Goal: Book appointment/travel/reservation

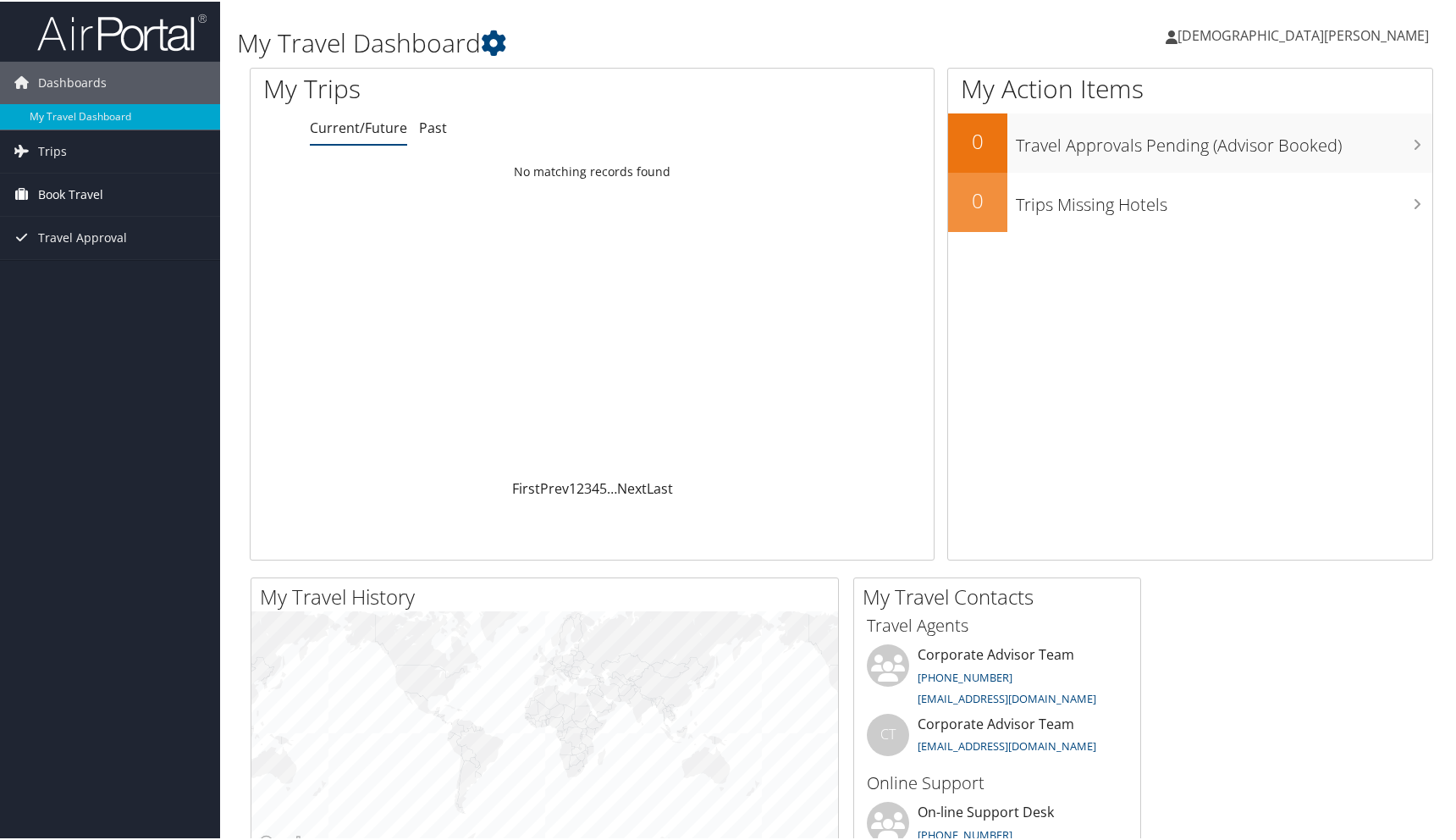
click at [85, 201] on span "Book Travel" at bounding box center [71, 193] width 65 height 42
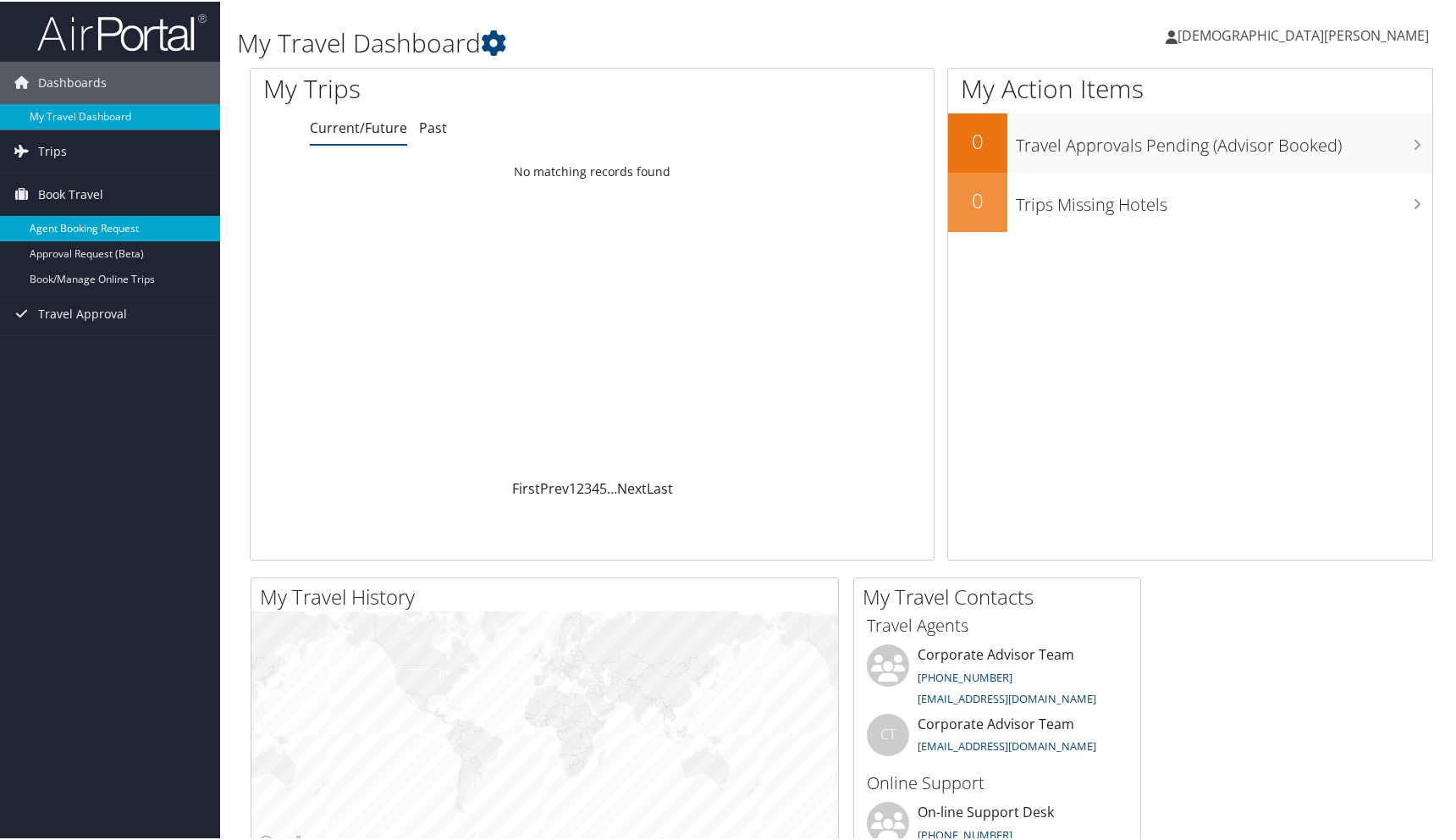
click at [135, 223] on link "Agent Booking Request" at bounding box center [110, 227] width 220 height 26
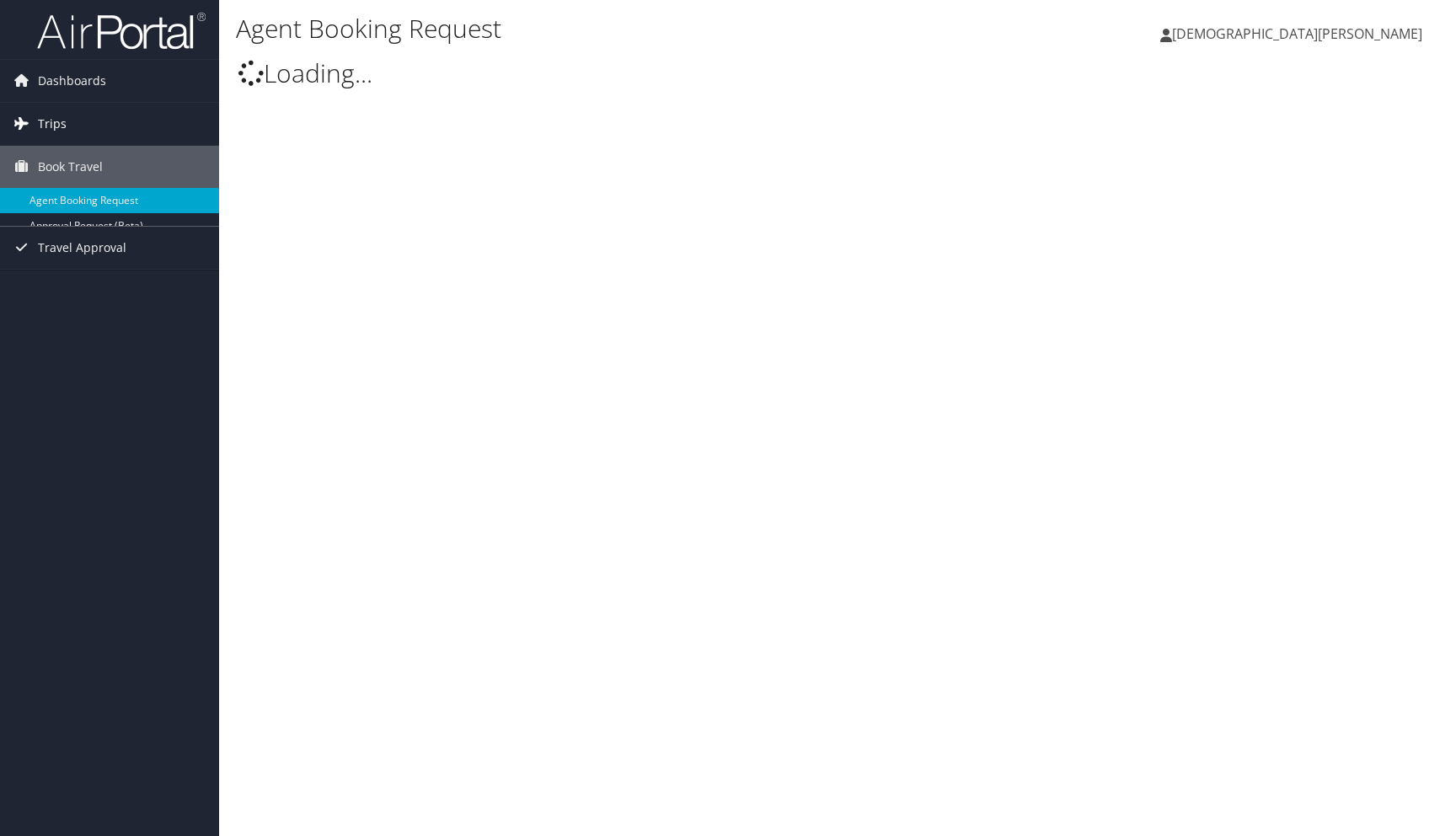
type input "Kristen Elise Bates"
select select "trips@cbtravel.com"
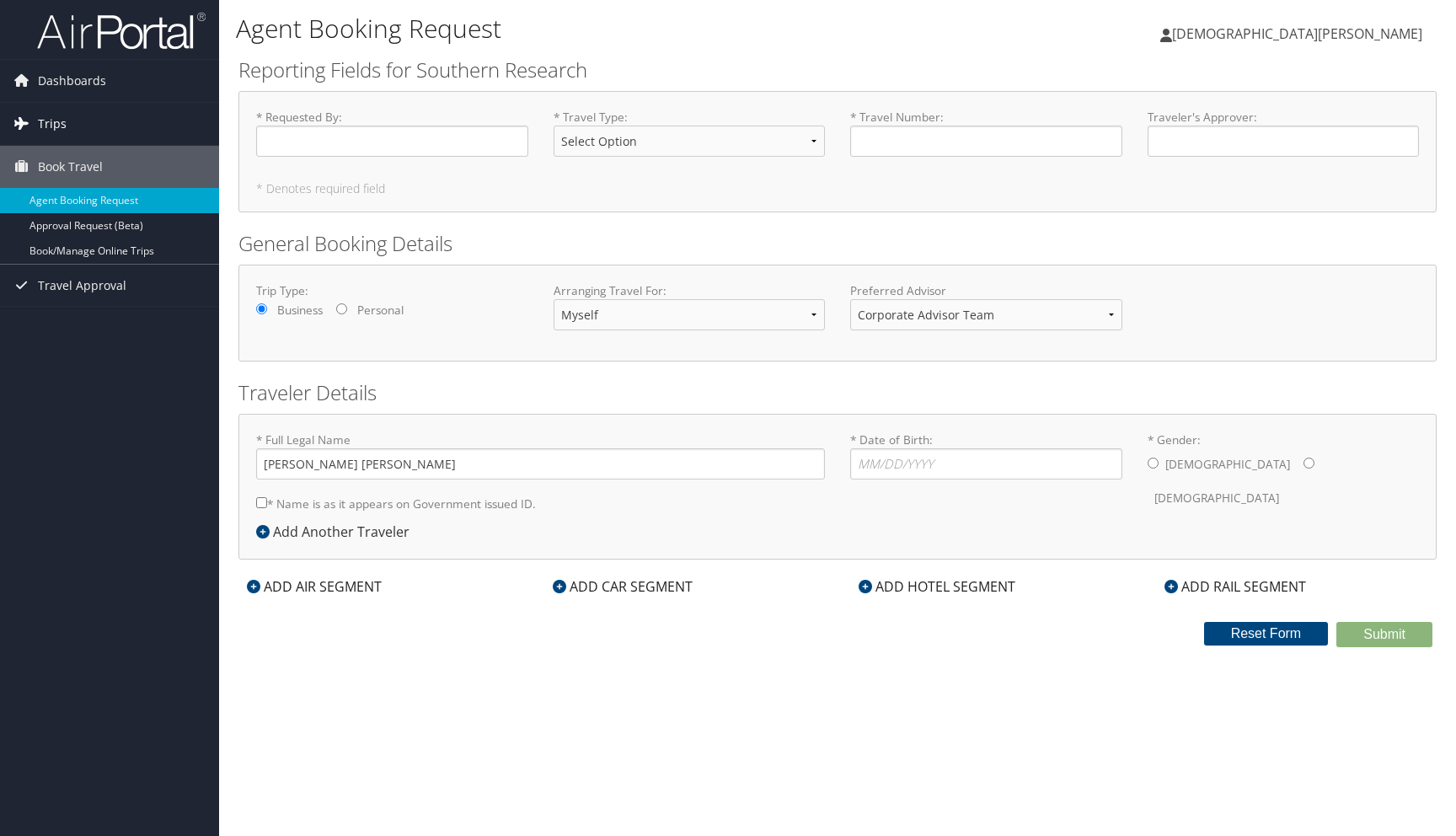
click at [13, 106] on link "Trips" at bounding box center [110, 124] width 219 height 42
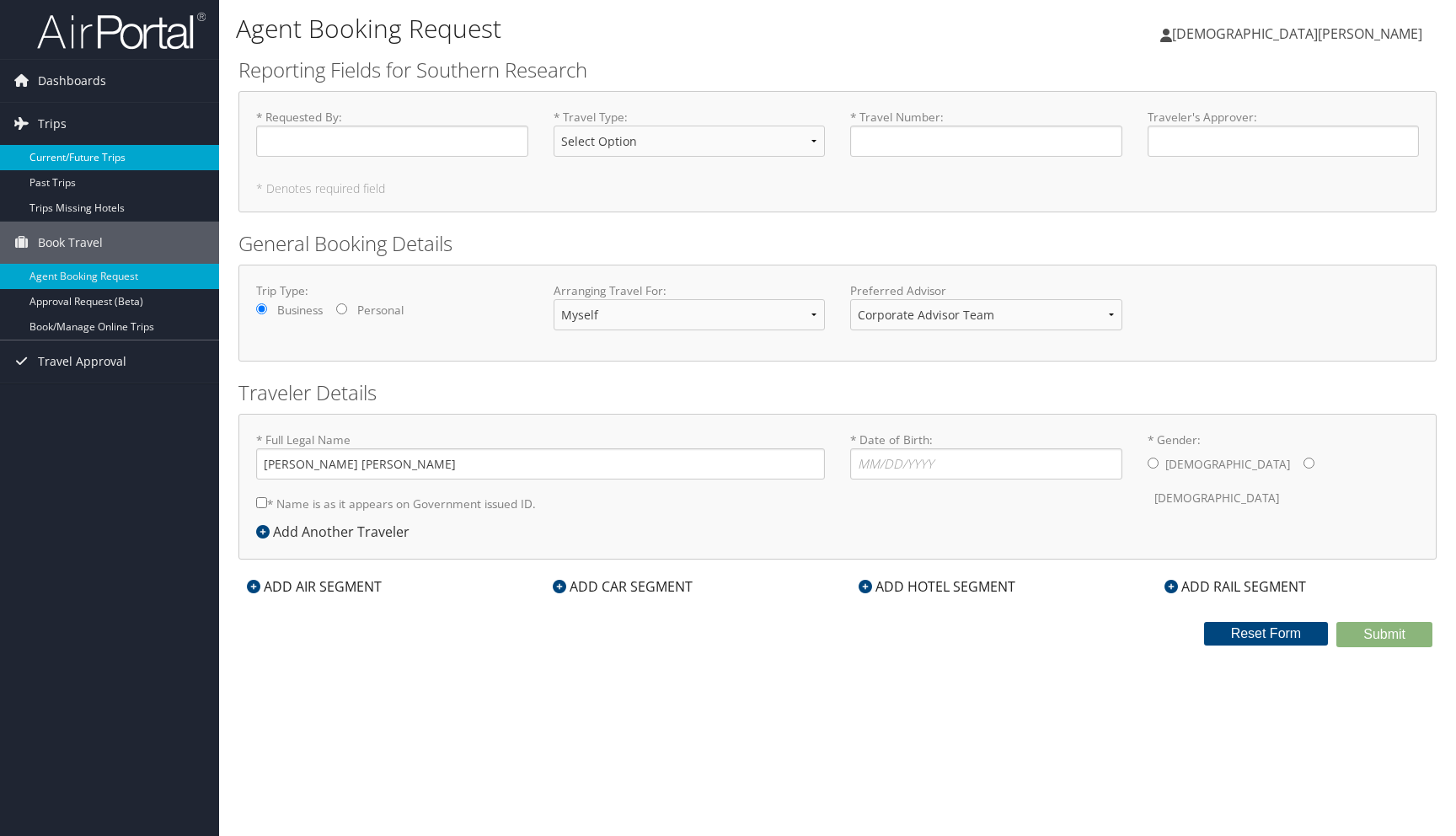
click at [61, 164] on link "Current/Future Trips" at bounding box center [110, 157] width 219 height 26
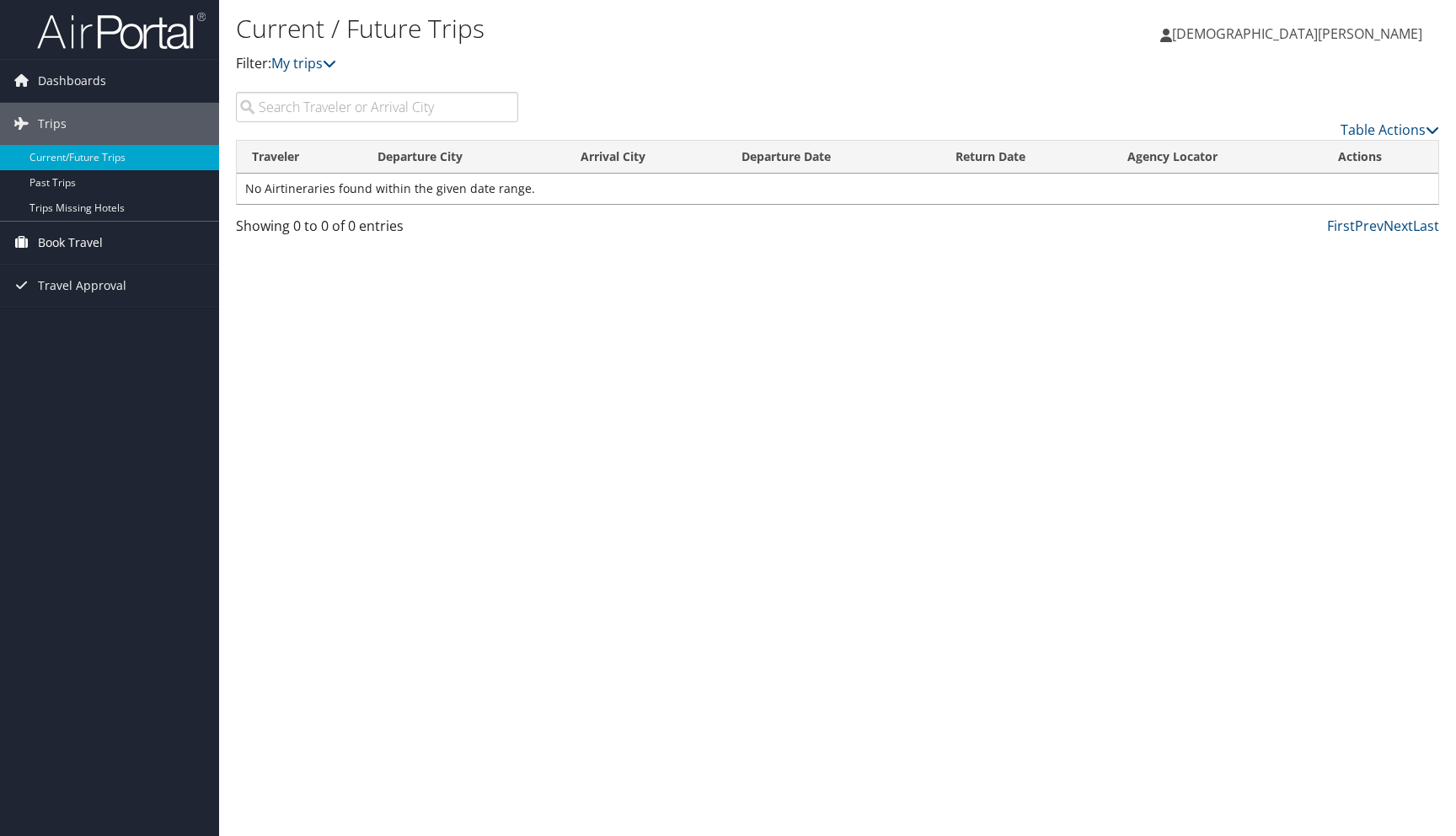
click at [48, 242] on span "Book Travel" at bounding box center [71, 243] width 65 height 42
click at [69, 329] on link "Book/Manage Online Trips" at bounding box center [110, 327] width 219 height 26
click at [117, 272] on link "Agent Booking Request" at bounding box center [110, 276] width 219 height 26
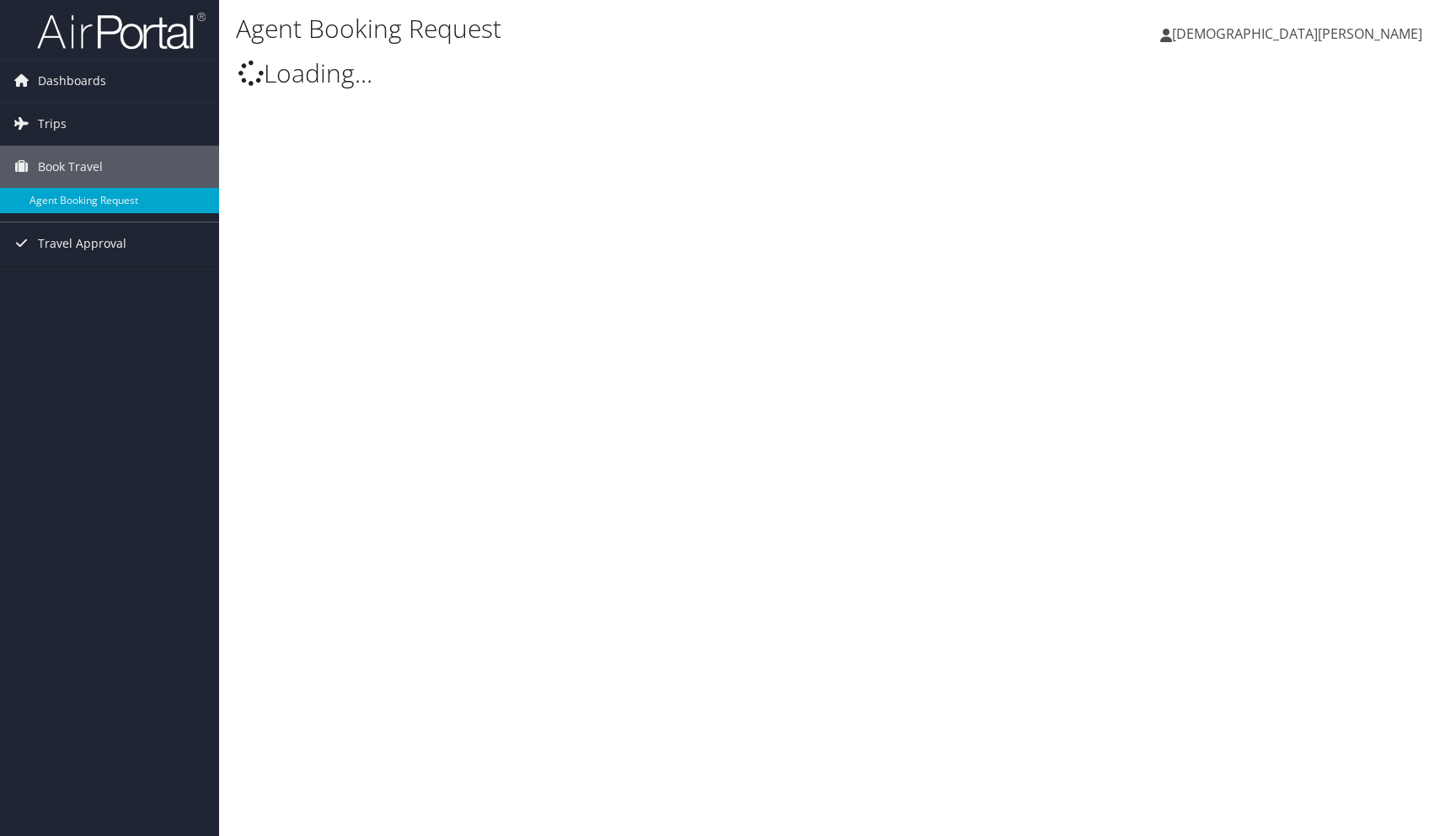
type input "Kristen Elise Bates"
select select "[EMAIL_ADDRESS][DOMAIN_NAME]"
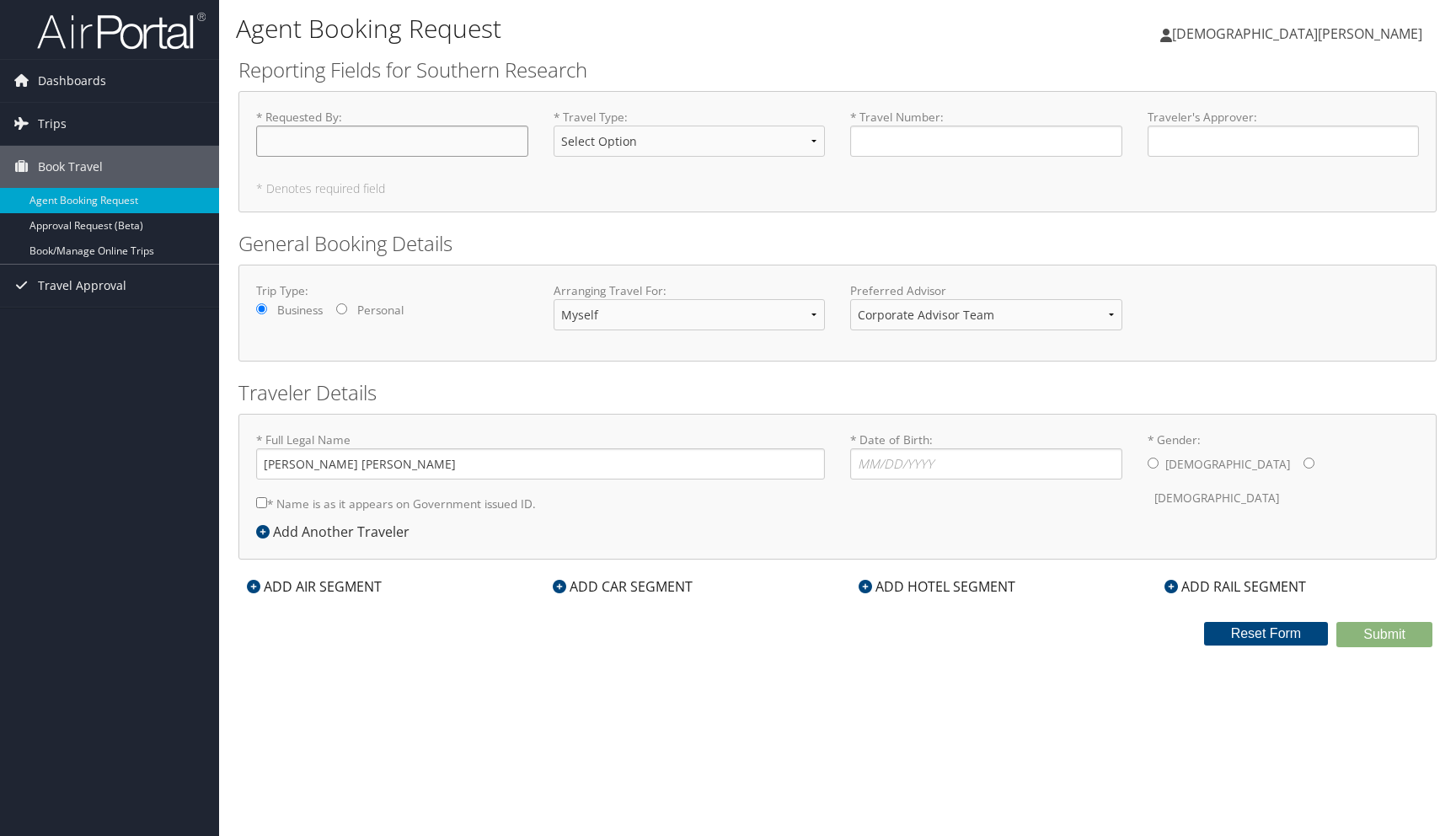
click at [419, 144] on input "* Requested By : Required" at bounding box center [393, 141] width 273 height 31
click at [426, 212] on div "* Requested By : Required * Travel Type : Select Option Direct Guest-Co-Op Gues…" at bounding box center [837, 151] width 1198 height 121
click at [604, 151] on select "Select Option Direct Guest-Co-Op Guest-Consultant Guest-Intern Guest-Interviewe…" at bounding box center [690, 141] width 273 height 31
click at [56, 250] on link "Book/Manage Online Trips" at bounding box center [110, 251] width 219 height 26
